Goal: Transaction & Acquisition: Purchase product/service

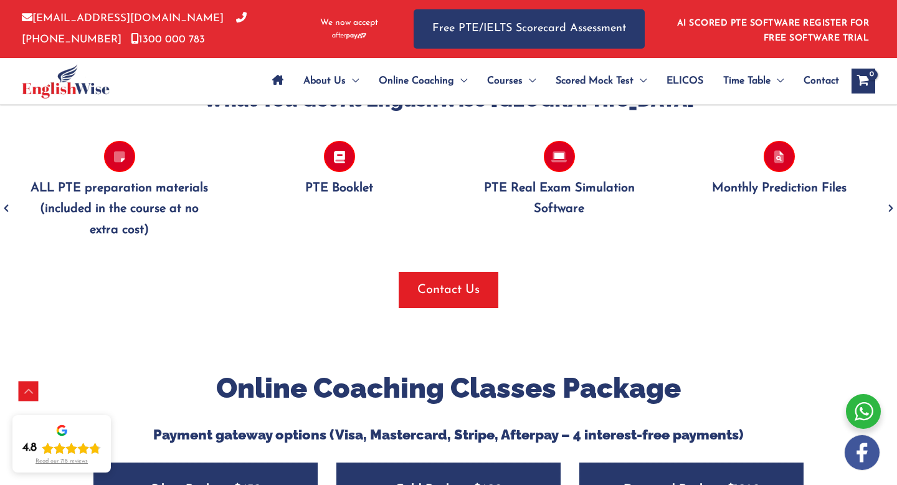
scroll to position [1350, 0]
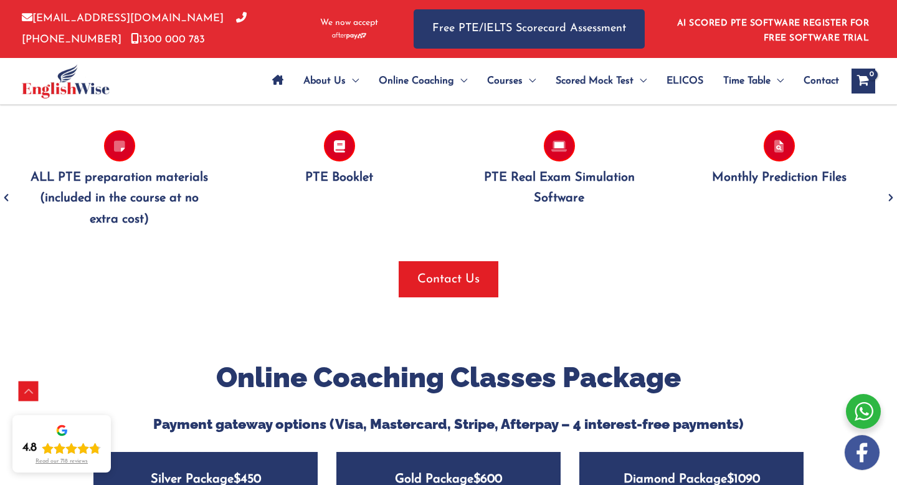
click at [338, 148] on icon "tracker" at bounding box center [339, 145] width 31 height 31
click at [339, 179] on p "PTE Booklet" at bounding box center [339, 178] width 183 height 21
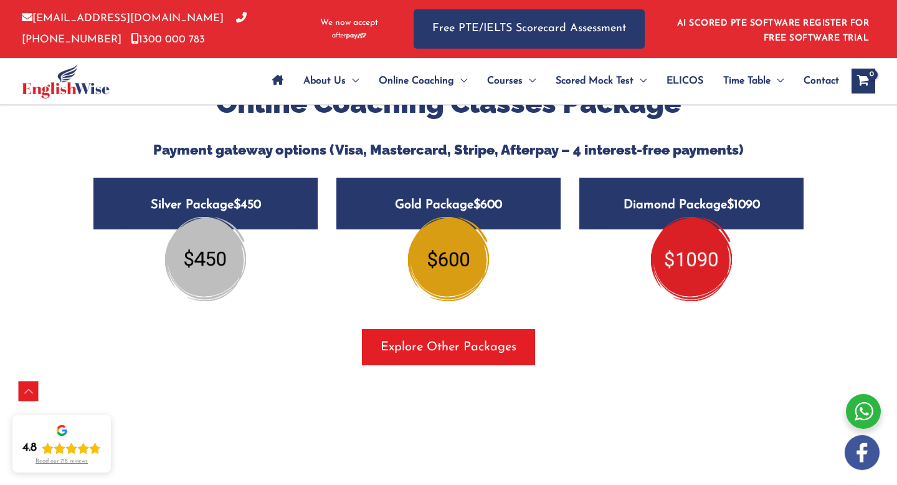
scroll to position [1623, 0]
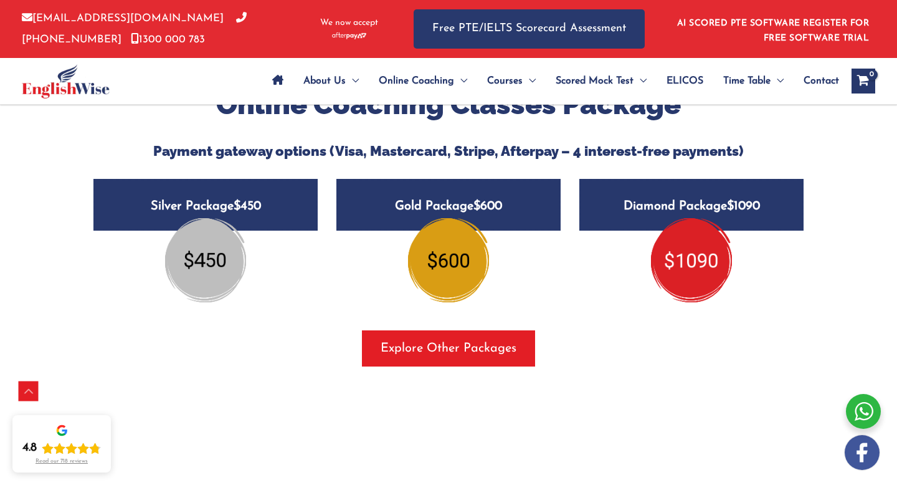
click at [309, 227] on h5 "Silver Package $450" at bounding box center [205, 205] width 224 height 52
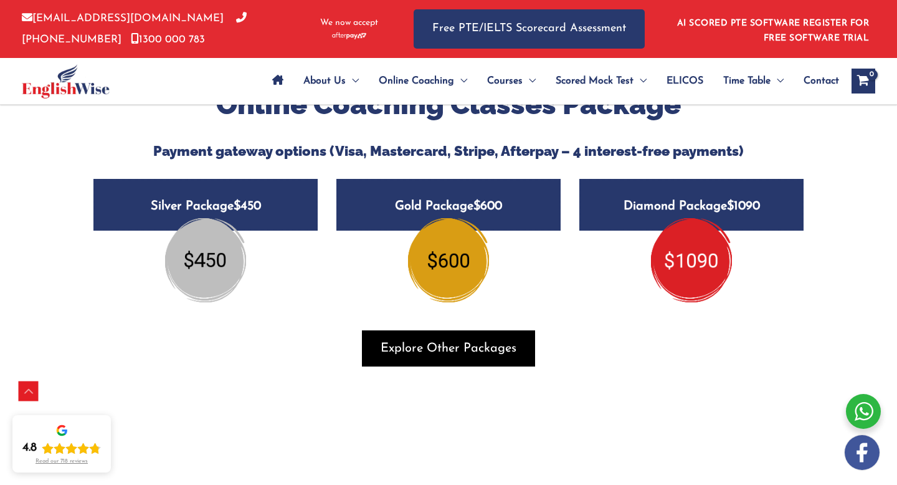
click at [452, 366] on span "button" at bounding box center [448, 348] width 173 height 36
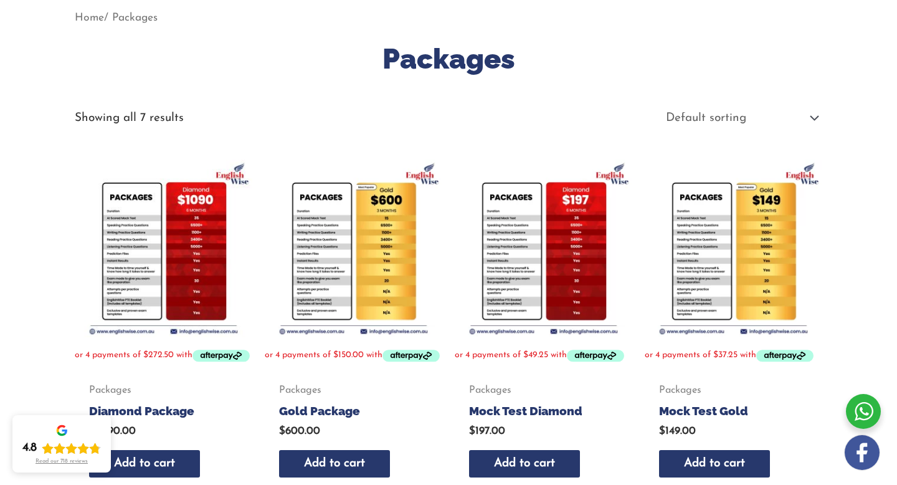
scroll to position [164, 0]
